Goal: Information Seeking & Learning: Learn about a topic

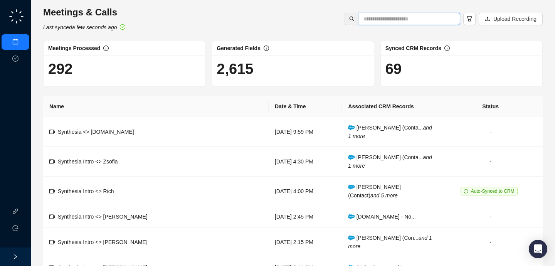
click at [425, 17] on input "text" at bounding box center [406, 19] width 86 height 8
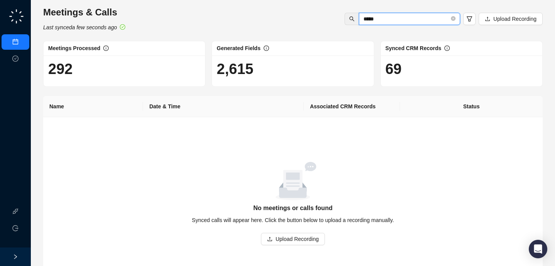
type input "*****"
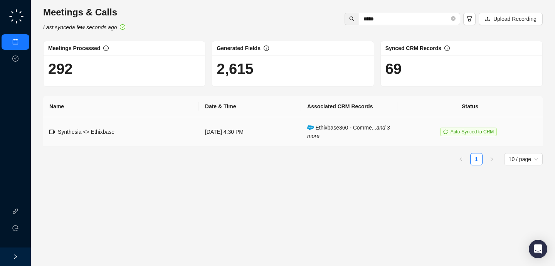
click at [127, 129] on td "Synthesia <> Ethixbase" at bounding box center [121, 132] width 156 height 30
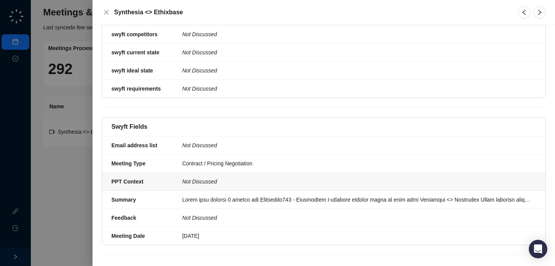
scroll to position [318, 0]
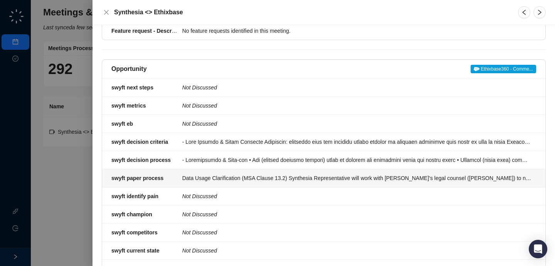
click at [273, 174] on div "Data Usage Clarification (MSA Clause 13.2) Synthesia Representative will work w…" at bounding box center [356, 178] width 349 height 8
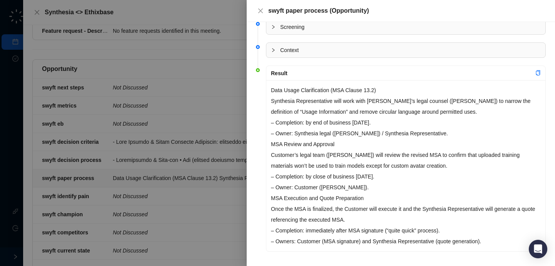
scroll to position [15, 0]
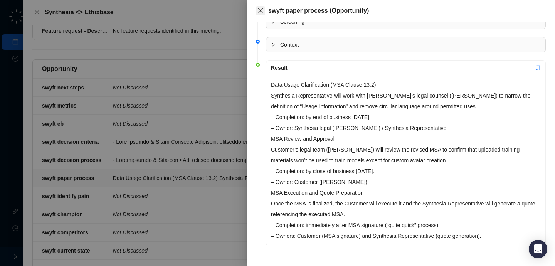
click at [257, 12] on icon "close" at bounding box center [260, 11] width 6 height 6
